Goal: Information Seeking & Learning: Learn about a topic

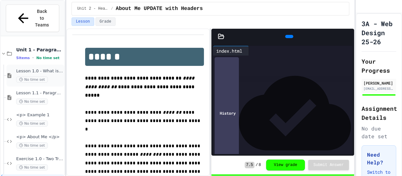
click at [62, 70] on div "Lesson 1.0 - What is HTML? No time set" at bounding box center [35, 76] width 58 height 22
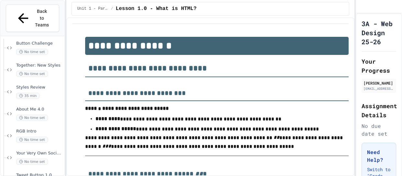
scroll to position [556, 0]
click at [25, 172] on span "About Me 5.0" at bounding box center [39, 174] width 47 height 5
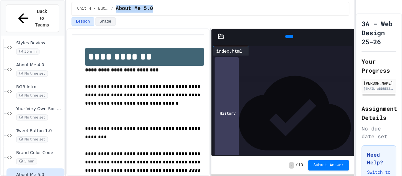
drag, startPoint x: 113, startPoint y: 9, endPoint x: 160, endPoint y: 11, distance: 47.5
click at [160, 11] on div "Unit 4 - Buttons and Styles / About Me 5.0" at bounding box center [210, 9] width 266 height 8
copy div "About Me 5.0"
